Goal: Information Seeking & Learning: Learn about a topic

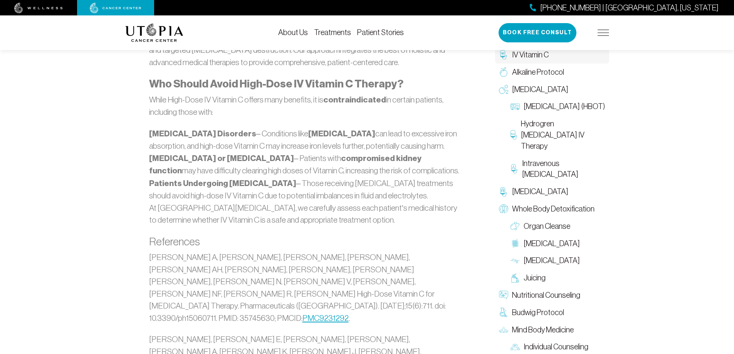
scroll to position [1694, 0]
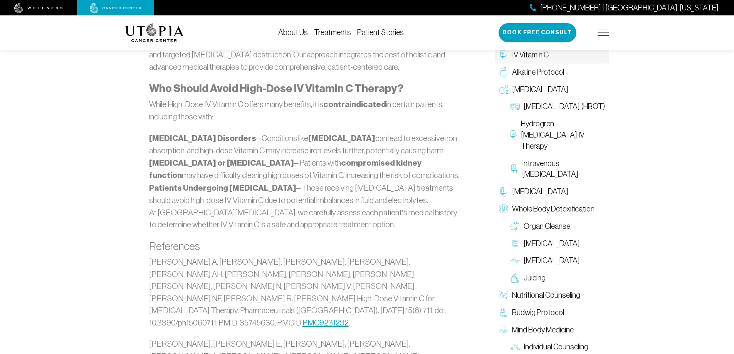
click at [337, 28] on div "About Us Treatments Patient Stories [PHONE_NUMBER] | [GEOGRAPHIC_DATA], [US_STA…" at bounding box center [367, 32] width 484 height 35
click at [335, 30] on link "Treatments" at bounding box center [332, 32] width 37 height 8
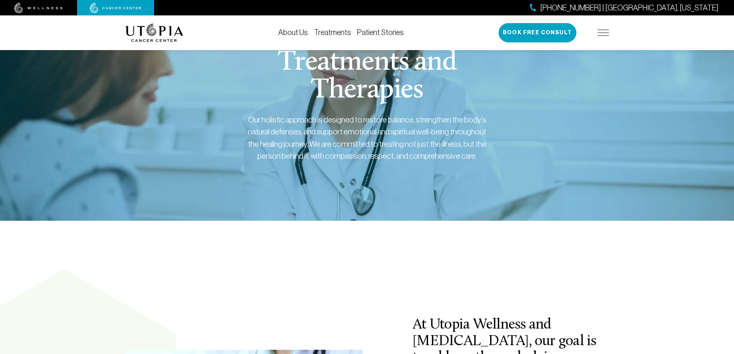
scroll to position [121, 0]
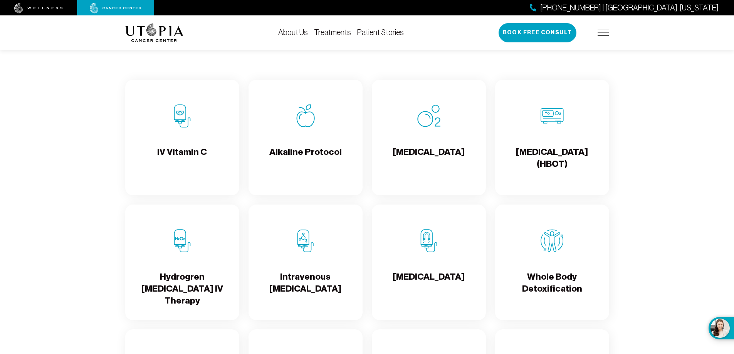
click at [190, 149] on h4 "IV Vitamin C" at bounding box center [182, 158] width 50 height 25
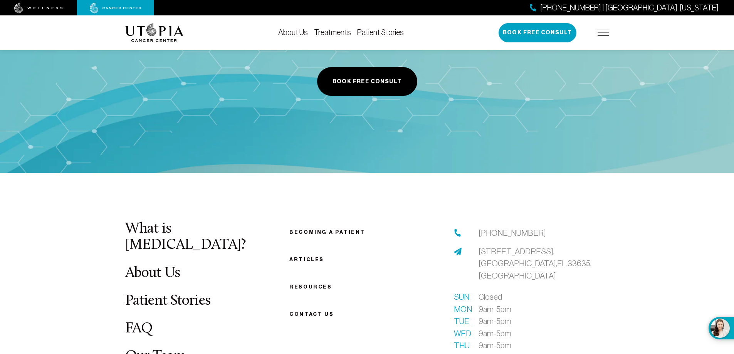
scroll to position [3046, 0]
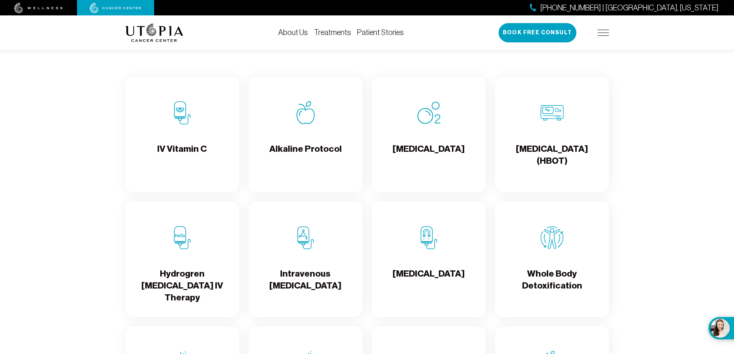
scroll to position [776, 0]
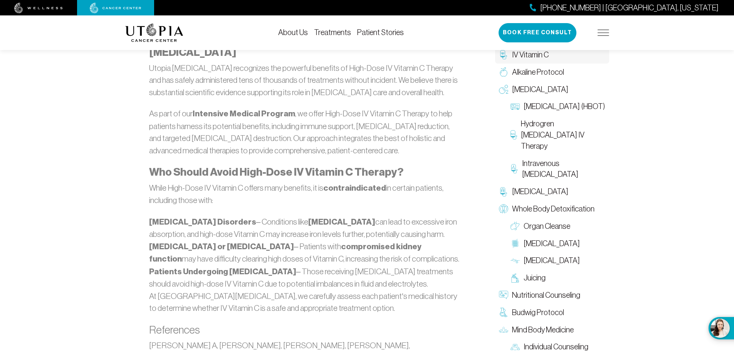
scroll to position [1663, 0]
